Goal: Task Accomplishment & Management: Manage account settings

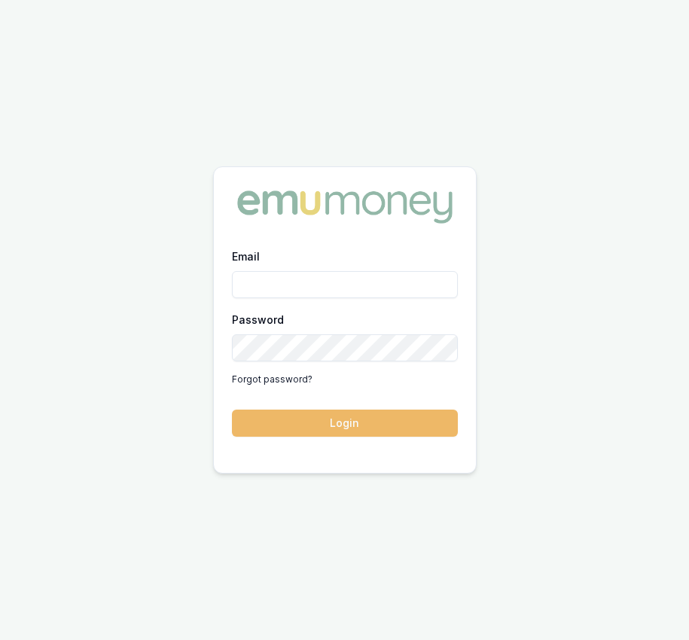
type input "[EMAIL_ADDRESS][DOMAIN_NAME]"
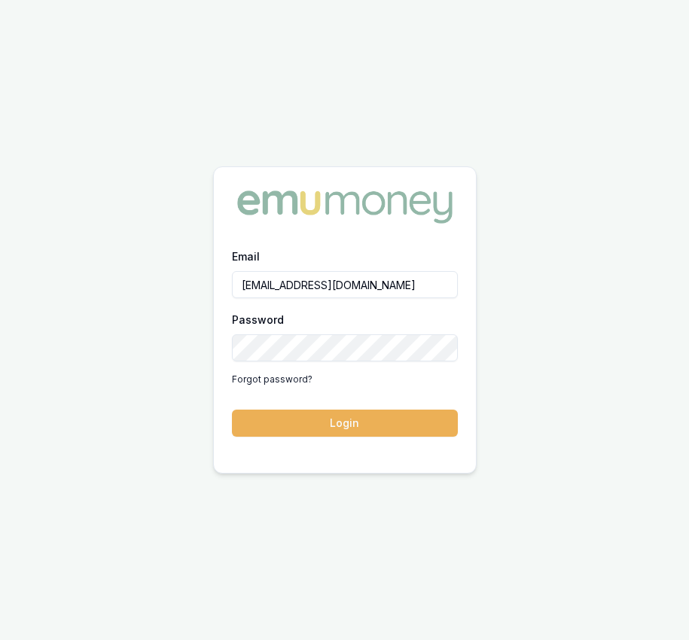
click at [367, 434] on button "Login" at bounding box center [345, 423] width 226 height 27
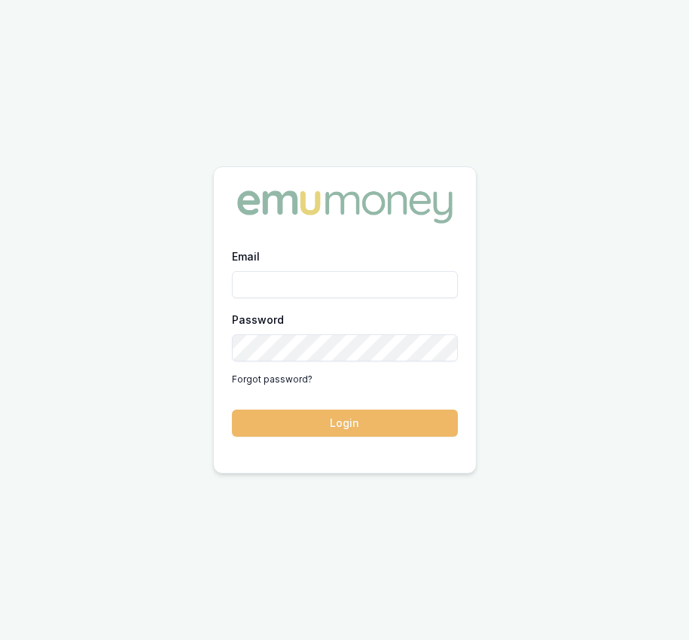
type input "[EMAIL_ADDRESS][DOMAIN_NAME]"
click at [356, 419] on button "Login" at bounding box center [345, 423] width 226 height 27
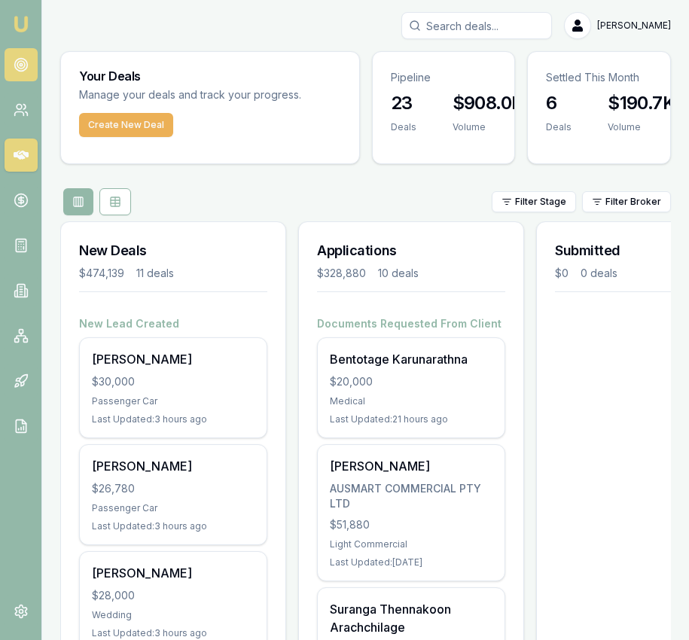
click at [32, 61] on link at bounding box center [21, 64] width 33 height 33
